Goal: Task Accomplishment & Management: Complete application form

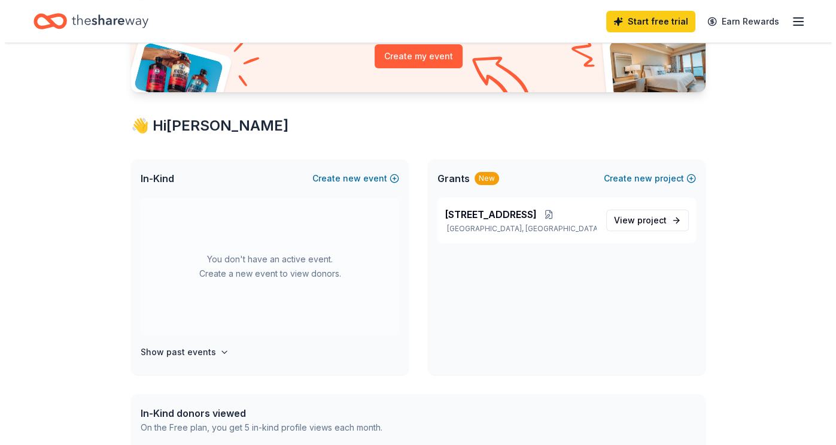
scroll to position [147, 0]
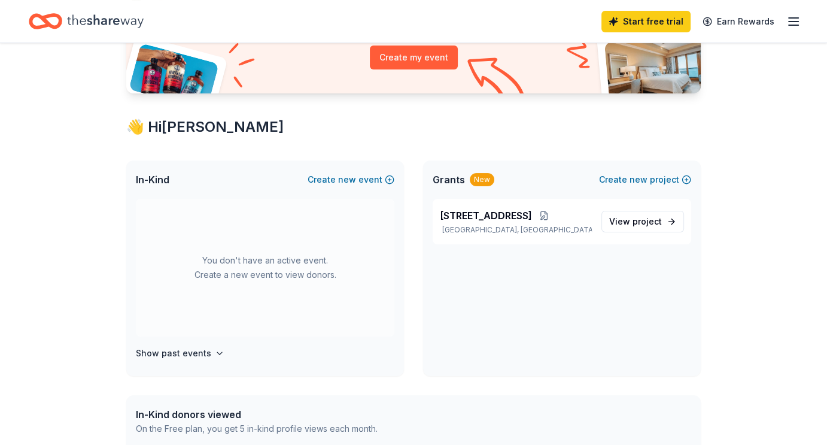
click at [285, 261] on div "You don't have an active event. Create a new event to view donors." at bounding box center [265, 268] width 258 height 138
click at [361, 178] on button "Create new event" at bounding box center [351, 179] width 87 height 14
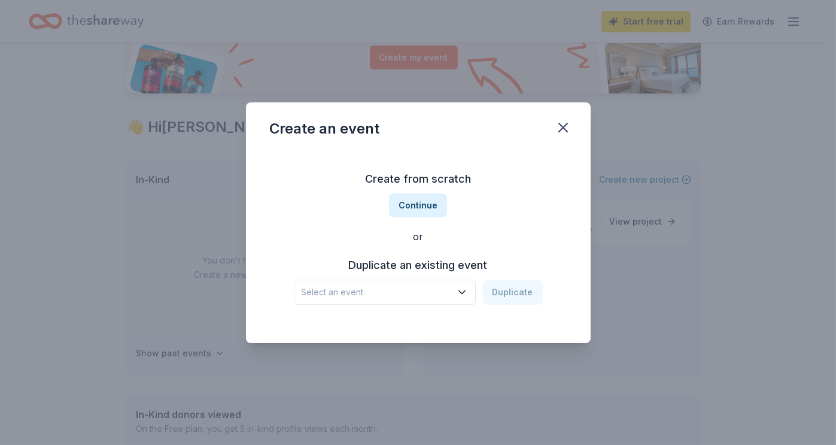
click at [464, 288] on icon "button" at bounding box center [462, 292] width 12 height 12
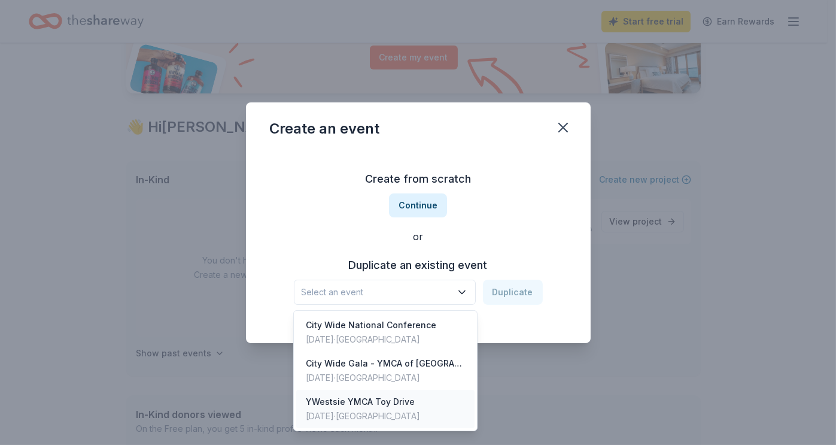
click at [375, 399] on div "YWestsie YMCA Toy Drive" at bounding box center [363, 401] width 114 height 14
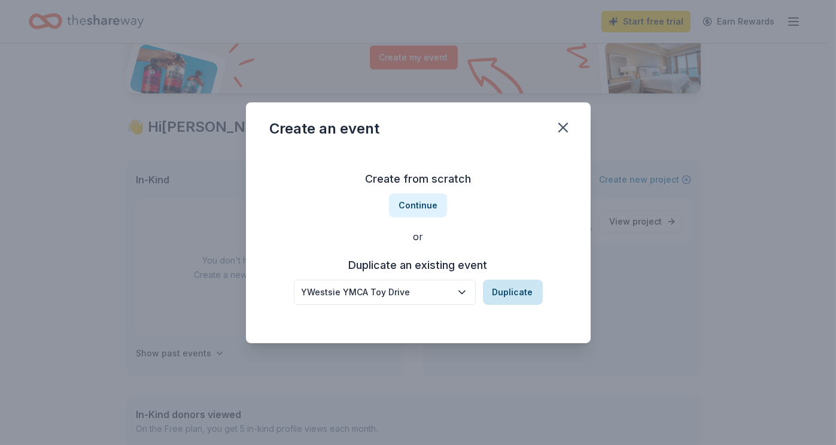
click at [506, 291] on button "Duplicate" at bounding box center [513, 291] width 60 height 25
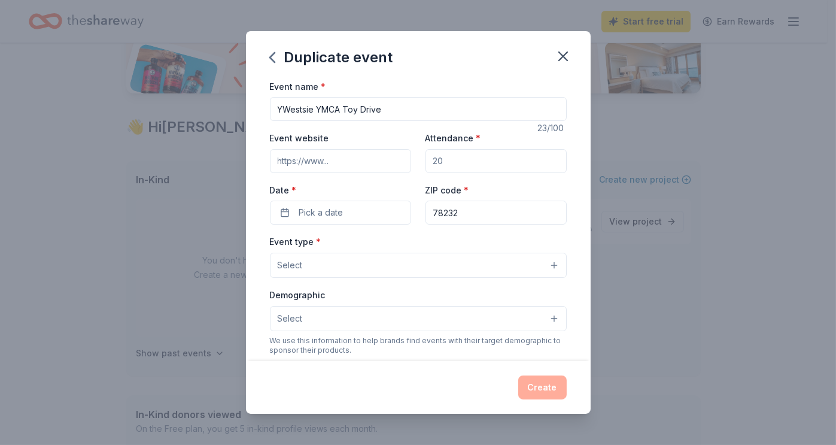
click at [315, 109] on input "YWestsie YMCA Toy Drive" at bounding box center [418, 109] width 297 height 24
type input "[GEOGRAPHIC_DATA]"
click at [445, 159] on input "Attendance *" at bounding box center [495, 161] width 141 height 24
click at [446, 162] on input "450" at bounding box center [495, 161] width 141 height 24
type input "4"
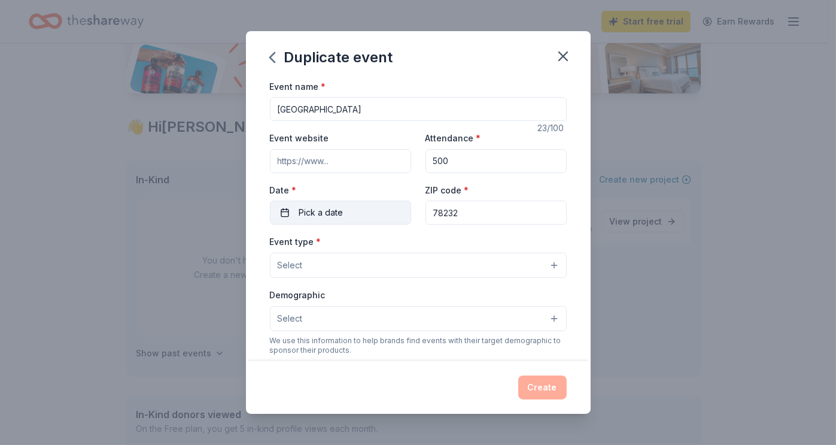
type input "500"
click at [366, 218] on button "Pick a date" at bounding box center [340, 212] width 141 height 24
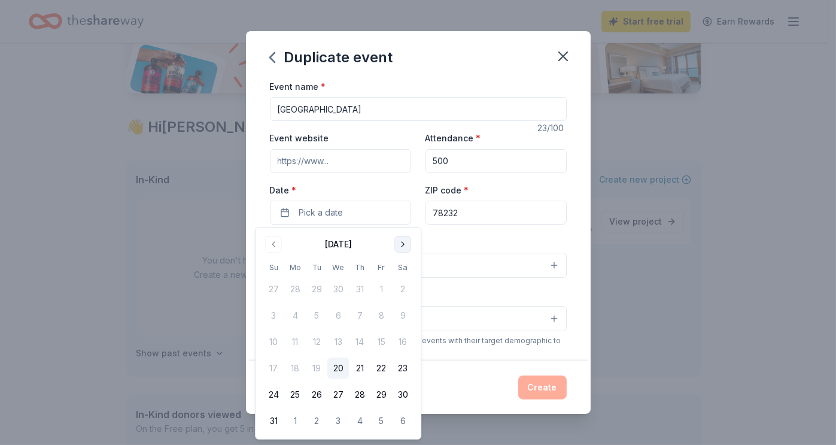
click at [398, 243] on button "Go to next month" at bounding box center [402, 244] width 17 height 17
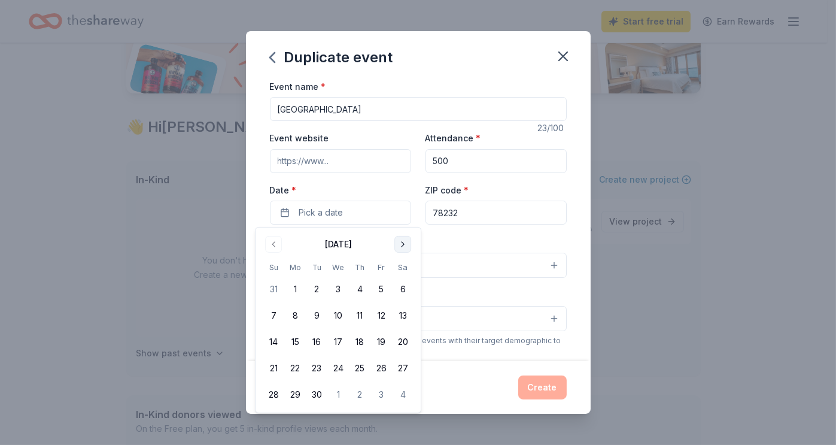
click at [398, 243] on button "Go to next month" at bounding box center [402, 244] width 17 height 17
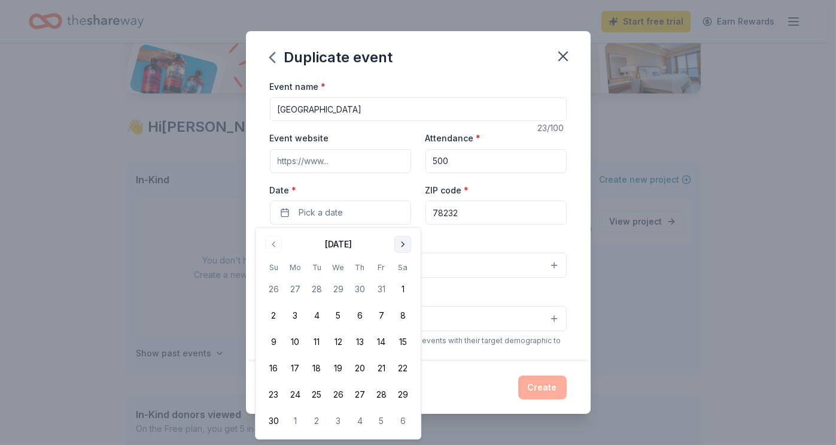
click at [398, 243] on button "Go to next month" at bounding box center [402, 244] width 17 height 17
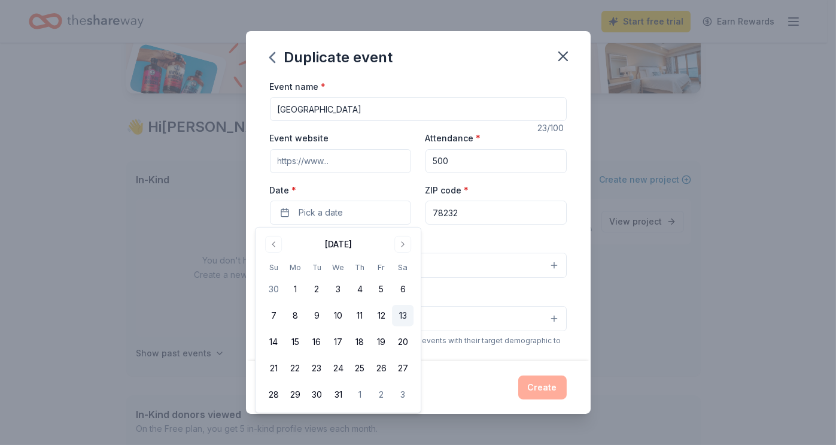
click at [402, 313] on button "13" at bounding box center [403, 316] width 22 height 22
click at [668, 332] on div "Duplicate event Event name * [GEOGRAPHIC_DATA] 23 /100 Event website Attendance…" at bounding box center [418, 222] width 836 height 445
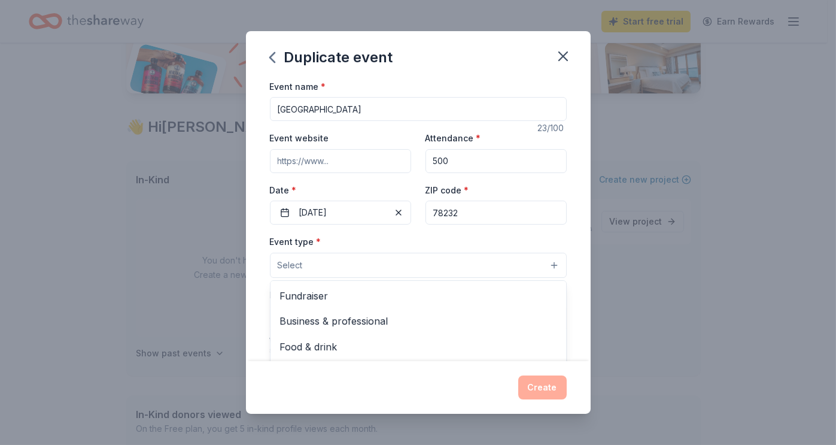
click at [544, 264] on button "Select" at bounding box center [418, 265] width 297 height 25
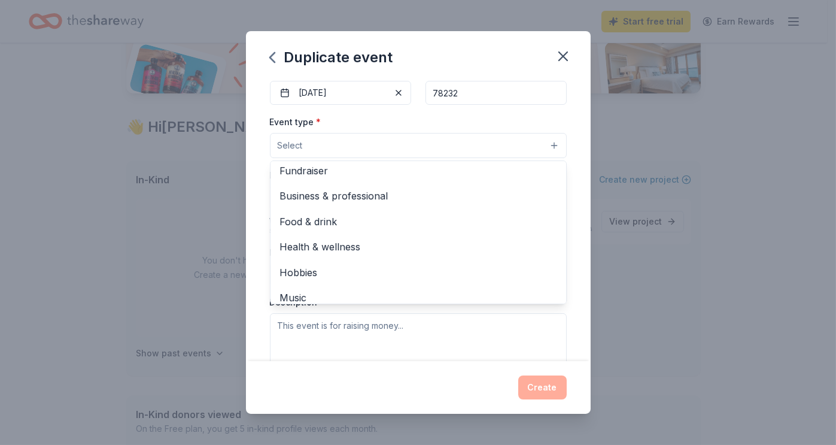
scroll to position [4, 0]
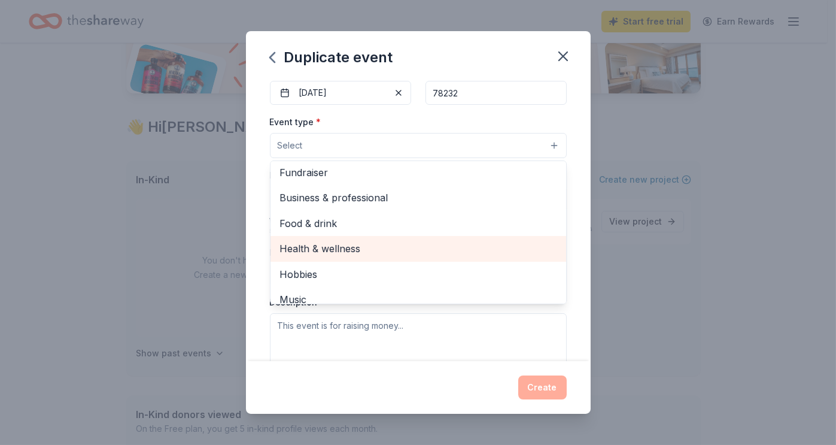
click at [315, 250] on span "Health & wellness" at bounding box center [418, 249] width 276 height 16
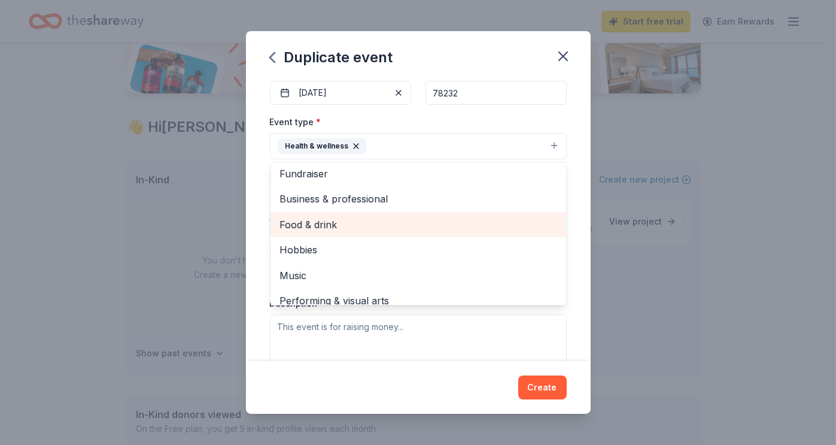
click at [318, 229] on span "Food & drink" at bounding box center [418, 225] width 276 height 16
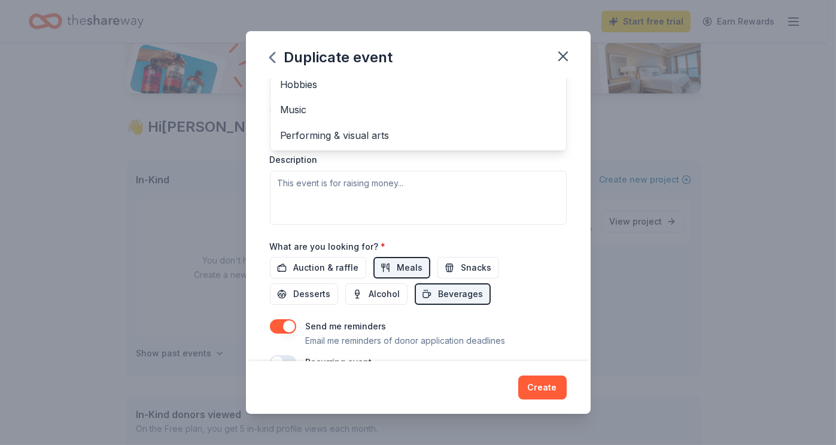
scroll to position [263, 0]
click at [303, 289] on div "Event name * [GEOGRAPHIC_DATA] 23 /100 Event website Attendance * 500 Date * [D…" at bounding box center [418, 93] width 297 height 554
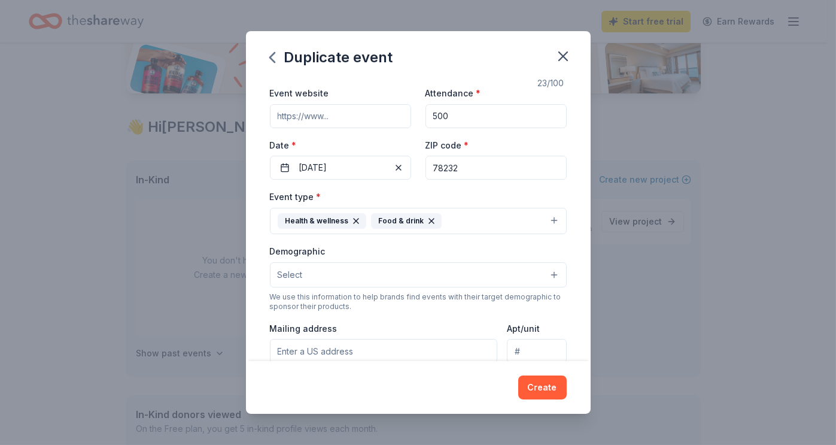
click at [538, 272] on button "Select" at bounding box center [418, 274] width 297 height 25
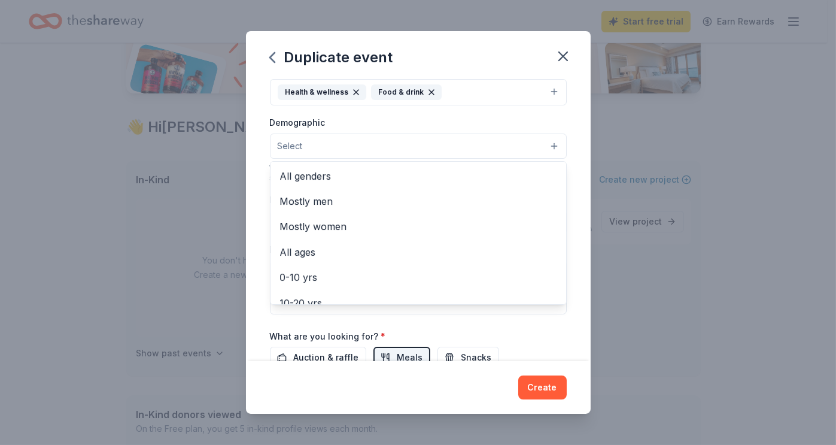
scroll to position [0, 0]
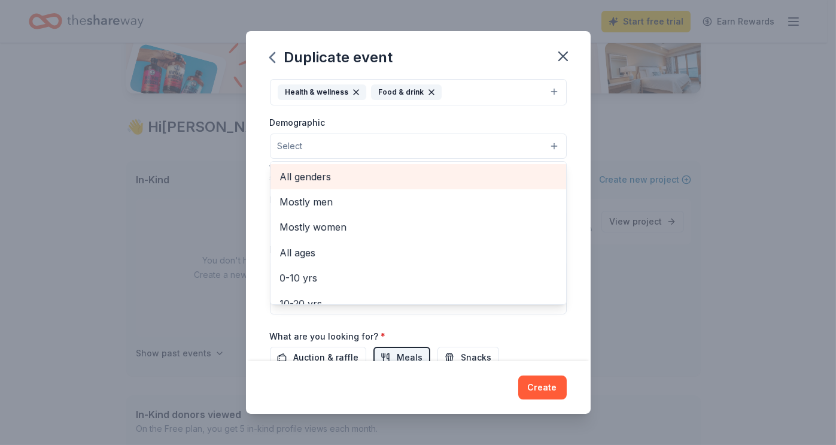
click at [309, 176] on span "All genders" at bounding box center [418, 177] width 276 height 16
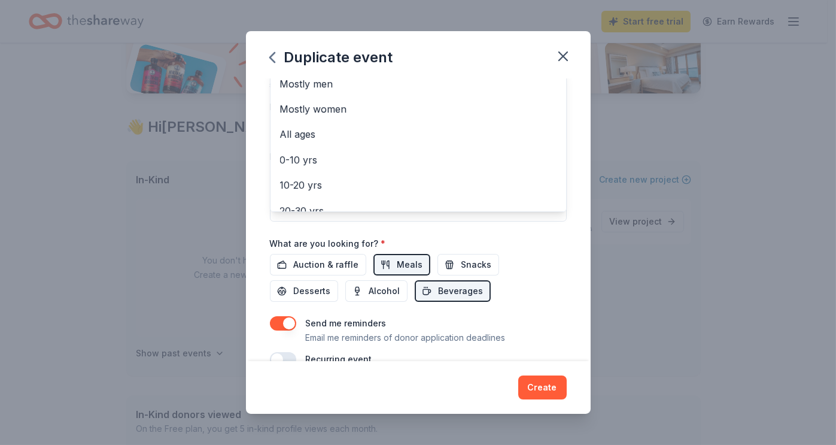
scroll to position [279, 0]
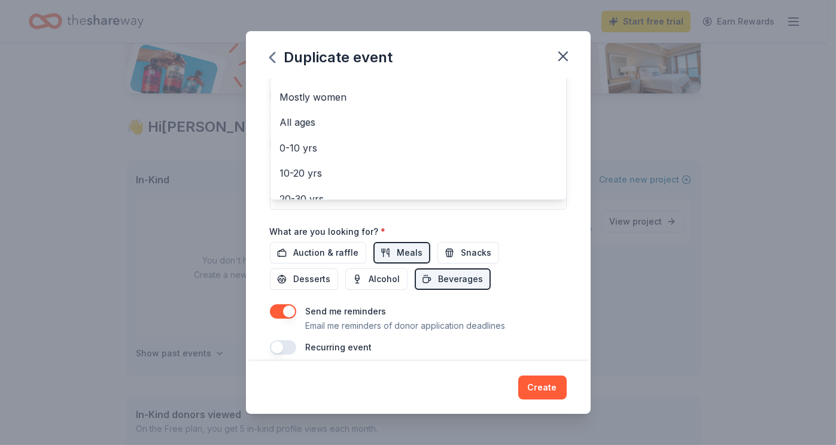
click at [312, 278] on div "Event name * Westside YMCA Toy Drive 23 /100 Event website Attendance * 500 Dat…" at bounding box center [418, 77] width 297 height 555
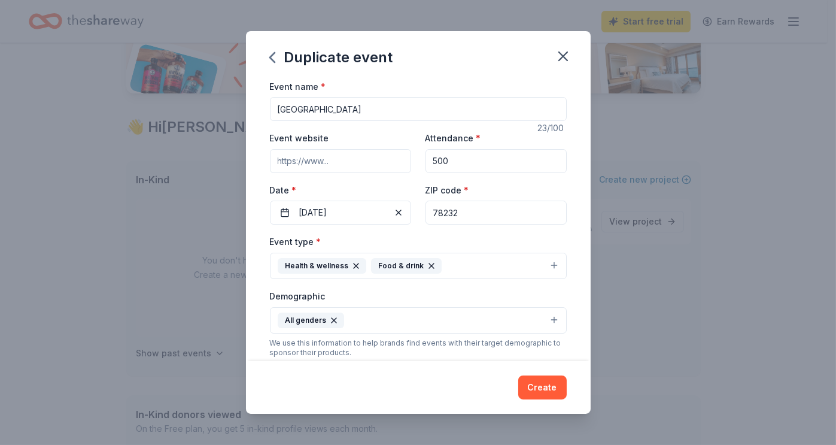
scroll to position [3, 0]
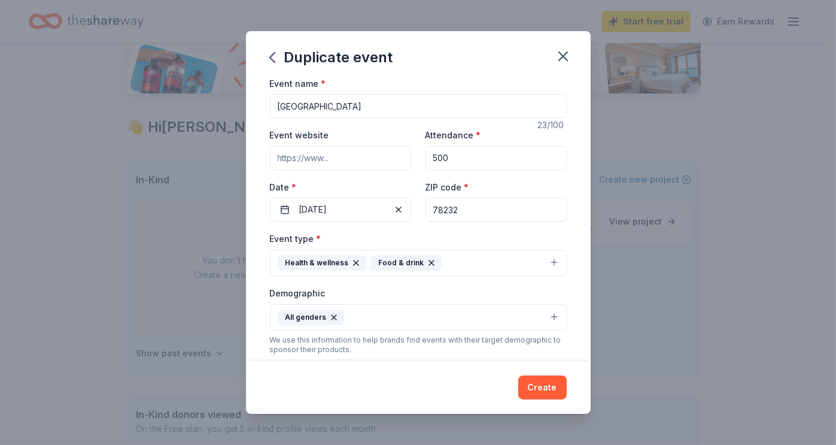
click at [288, 160] on input "Event website" at bounding box center [340, 158] width 141 height 24
type input "[URL][DOMAIN_NAME]"
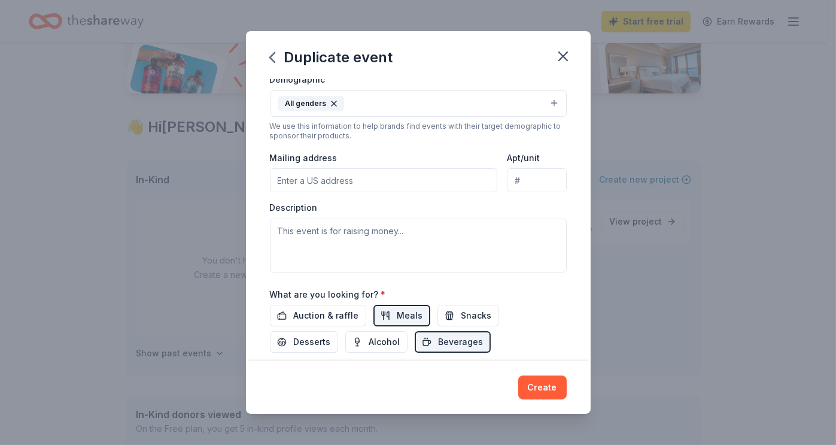
scroll to position [218, 0]
click at [294, 180] on input "Mailing address" at bounding box center [384, 178] width 228 height 24
paste input "[STREET_ADDRESS][PERSON_NAME]"
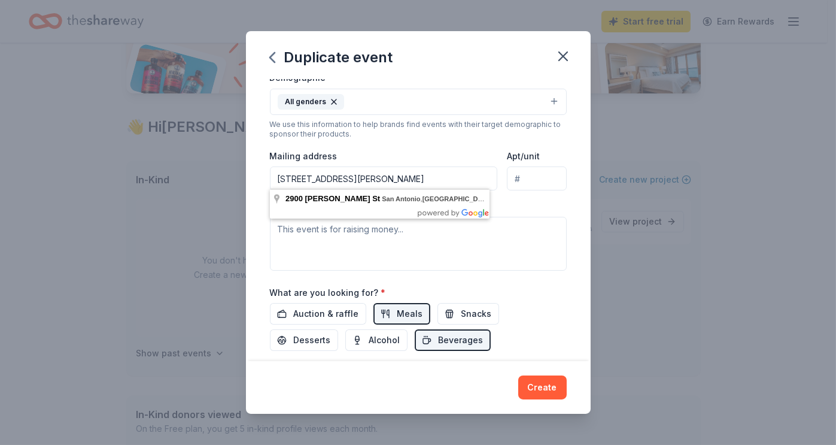
type input "[STREET_ADDRESS][PERSON_NAME]"
click at [571, 266] on div "Event name * [GEOGRAPHIC_DATA] 23 /100 Event website [URL][DOMAIN_NAME] Attenda…" at bounding box center [418, 220] width 345 height 282
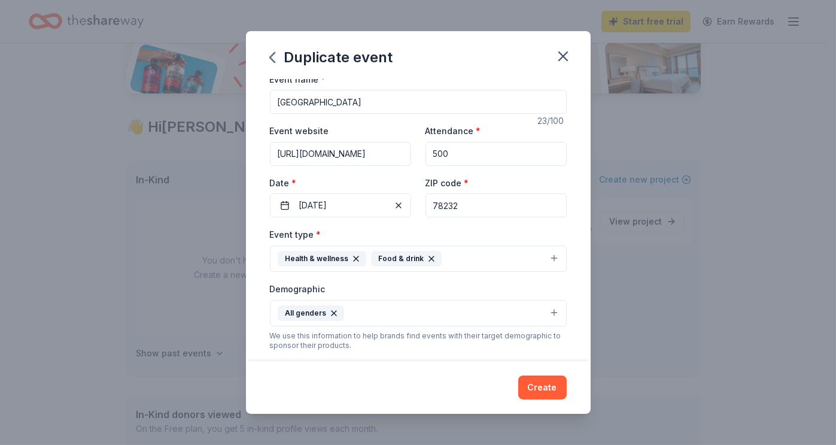
scroll to position [6, 0]
click at [456, 206] on input "78232" at bounding box center [495, 206] width 141 height 24
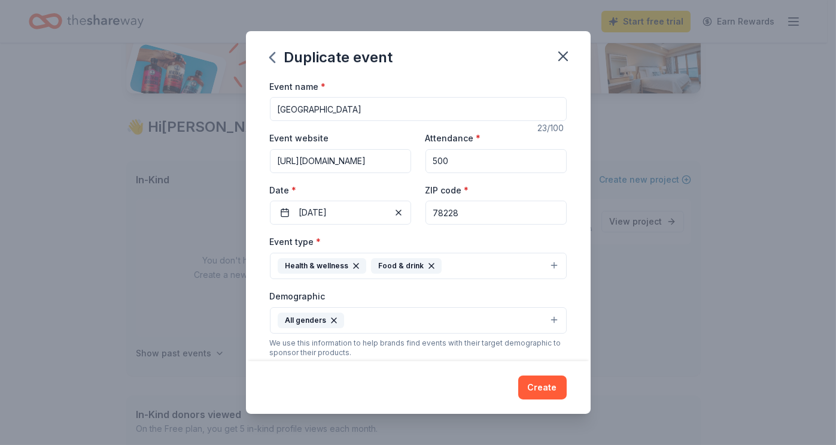
scroll to position [1, 0]
type input "78228"
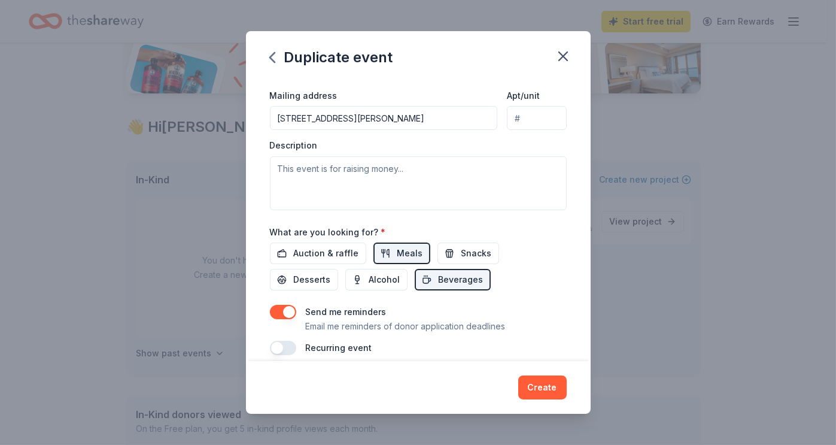
scroll to position [279, 0]
click at [276, 167] on textarea at bounding box center [418, 183] width 297 height 54
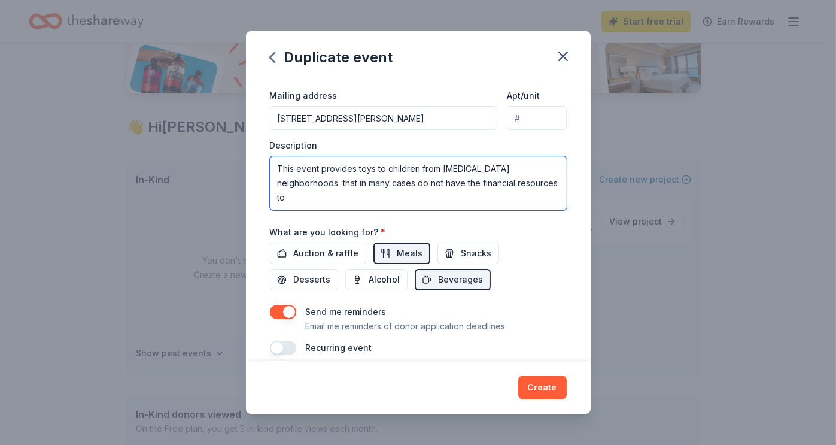
click at [353, 181] on textarea "This event provides toys to children from [MEDICAL_DATA] neighborhoods that in …" at bounding box center [418, 183] width 297 height 54
click at [289, 194] on textarea "This event provides toys to children from [MEDICAL_DATA] neighborhoods that in …" at bounding box center [418, 183] width 297 height 54
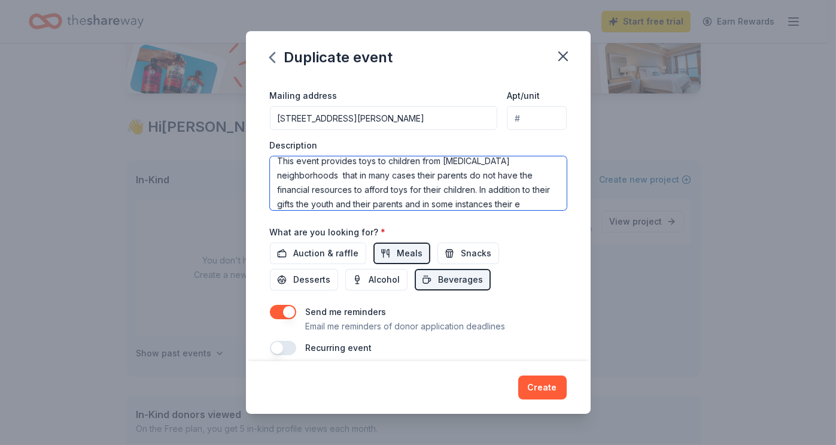
scroll to position [22, 0]
click at [513, 200] on textarea "This event provides toys to children from [MEDICAL_DATA] neighborhoods that in …" at bounding box center [418, 183] width 297 height 54
click at [533, 202] on textarea "This event provides toys to children from [MEDICAL_DATA] neighborhoods that in …" at bounding box center [418, 183] width 297 height 54
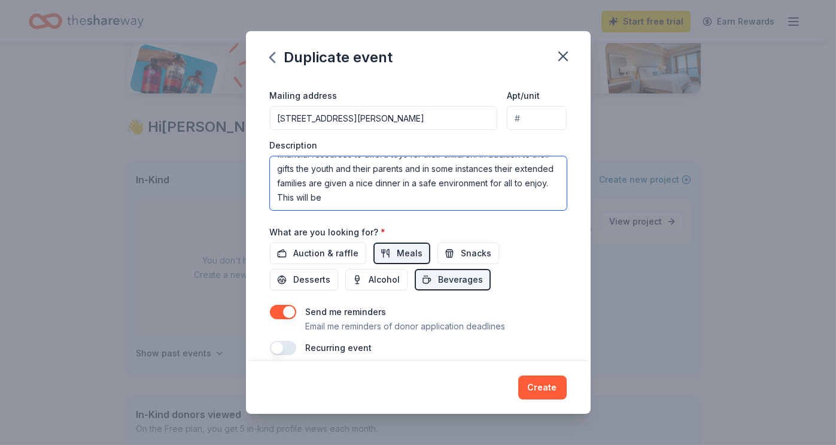
scroll to position [0, 0]
click at [296, 169] on textarea "This event provides toys to children from [MEDICAL_DATA] neighborhoods that in …" at bounding box center [418, 183] width 297 height 54
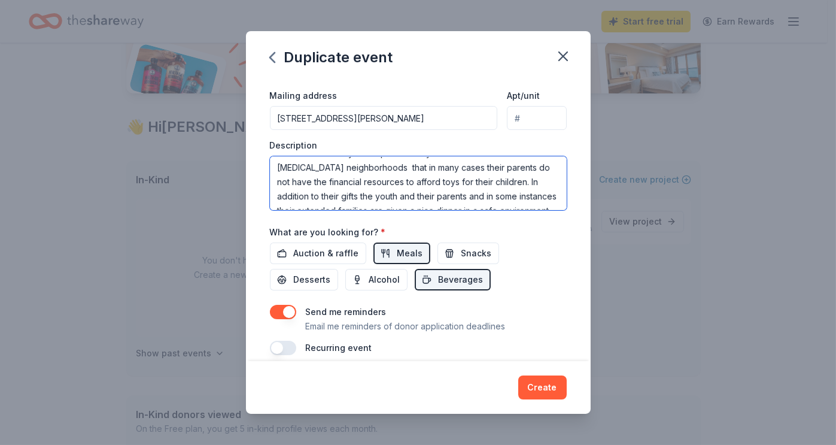
scroll to position [16, 0]
click at [452, 173] on textarea "This annual holiday event provides toys to children from [MEDICAL_DATA] neighbo…" at bounding box center [418, 183] width 297 height 54
click at [371, 166] on textarea "This annual holiday event provides toys to children from [MEDICAL_DATA] neighbo…" at bounding box center [418, 183] width 297 height 54
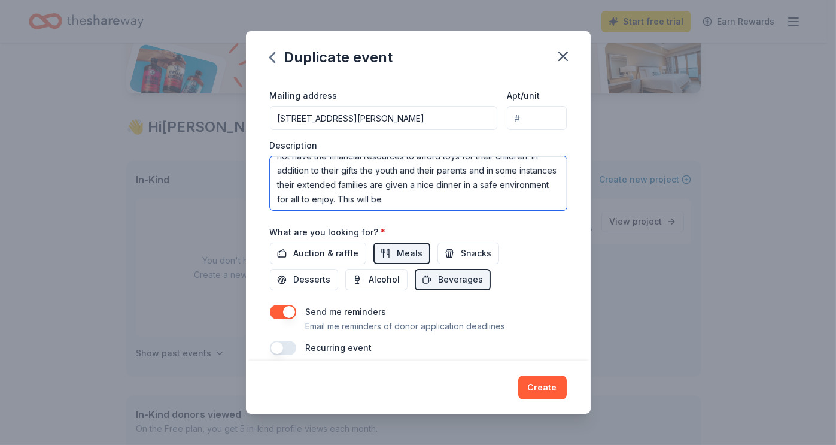
scroll to position [43, 0]
click at [440, 196] on textarea "This annual holiday event provides toys to children from [MEDICAL_DATA] neighbo…" at bounding box center [418, 183] width 297 height 54
type textarea "This annual holiday event provides toys to children from [MEDICAL_DATA] neighbo…"
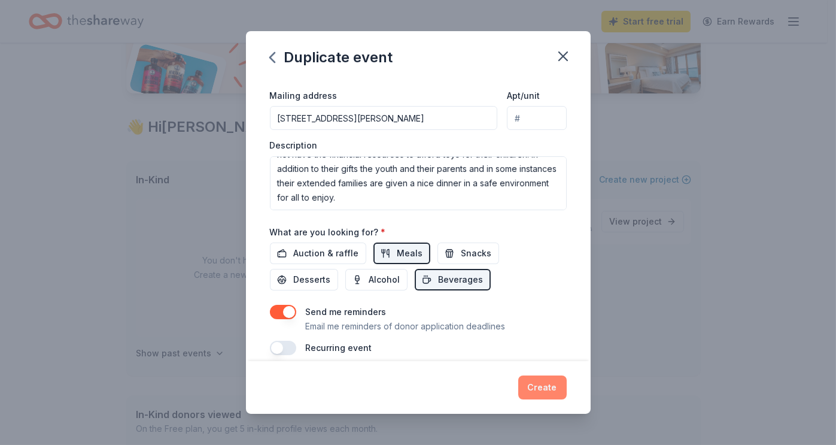
click at [542, 382] on button "Create" at bounding box center [542, 387] width 48 height 24
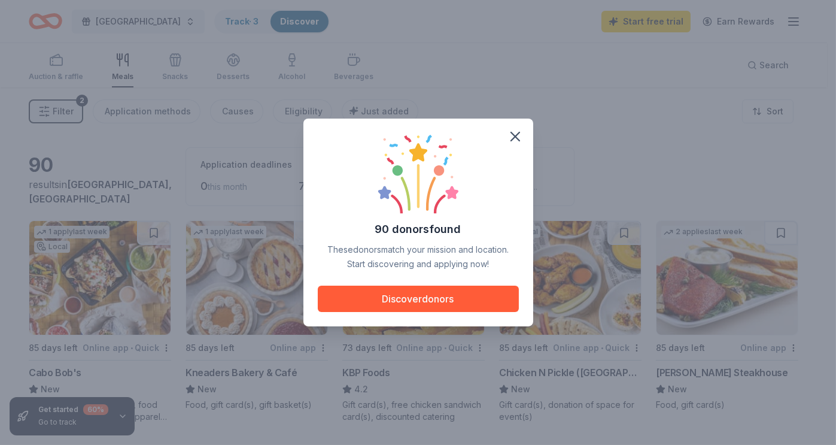
click at [507, 150] on div "90 donors found These donors match your mission and location. Start discovering…" at bounding box center [418, 202] width 201 height 138
click at [519, 133] on icon "button" at bounding box center [515, 136] width 17 height 17
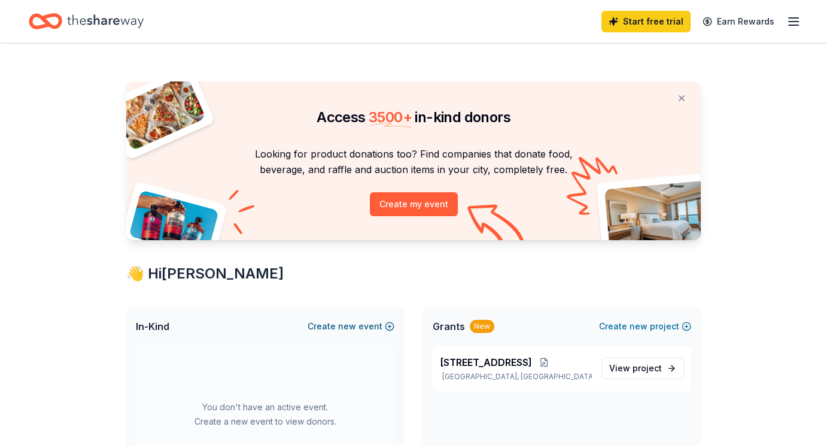
click at [343, 326] on span "new" at bounding box center [347, 326] width 18 height 14
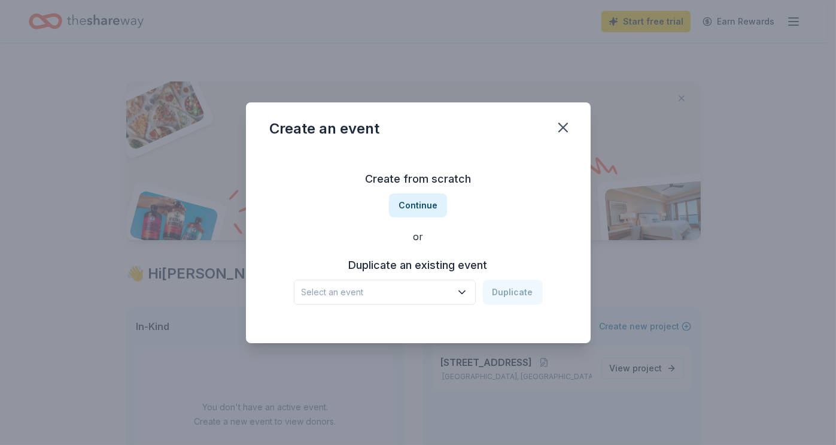
click at [468, 289] on icon "button" at bounding box center [462, 292] width 12 height 12
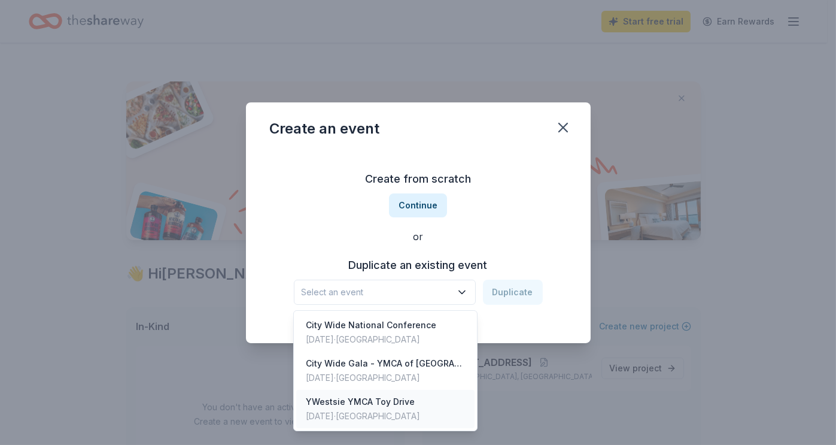
click at [347, 396] on div "YWestsie YMCA Toy Drive" at bounding box center [363, 401] width 114 height 14
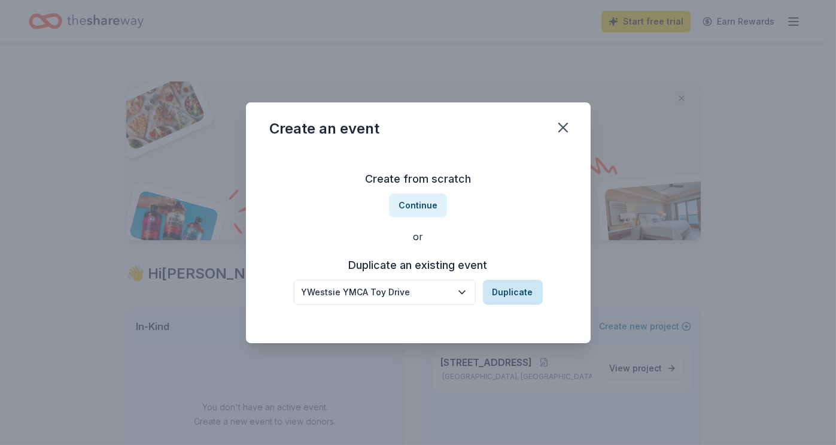
click at [509, 288] on button "Duplicate" at bounding box center [513, 291] width 60 height 25
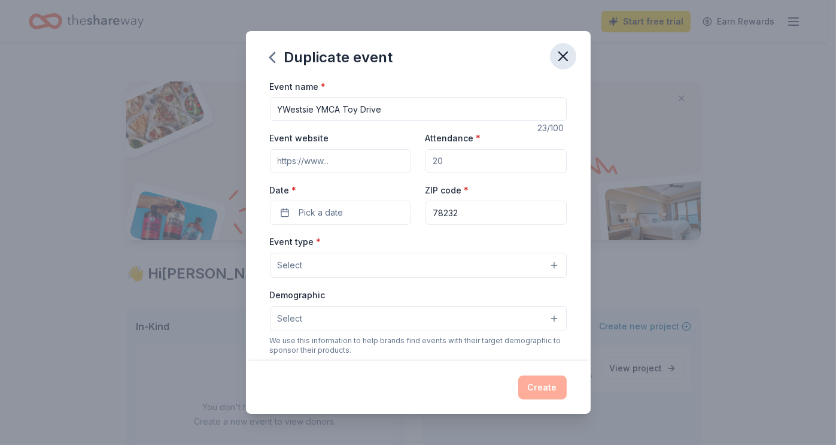
click at [562, 53] on icon "button" at bounding box center [563, 56] width 17 height 17
